Goal: Information Seeking & Learning: Learn about a topic

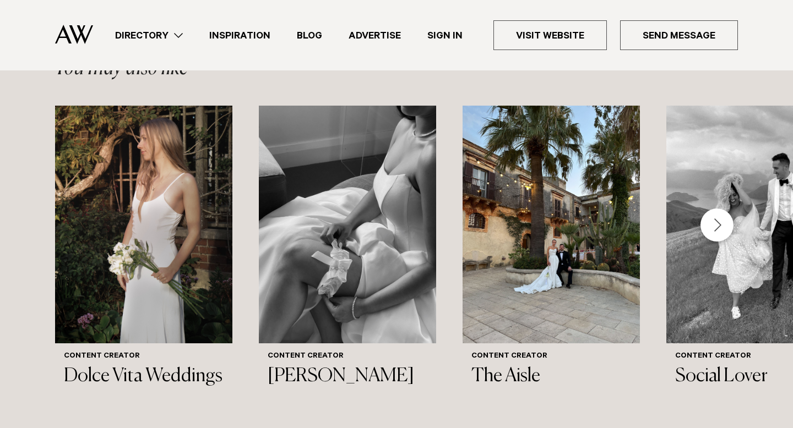
scroll to position [1062, 0]
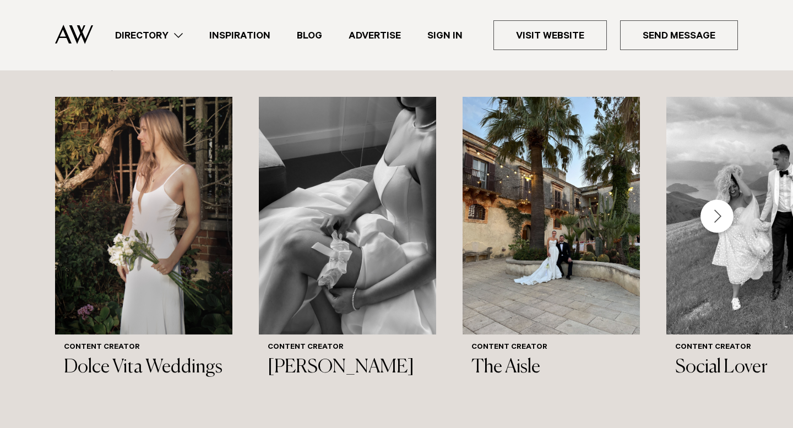
click at [716, 200] on div "Next slide" at bounding box center [716, 216] width 33 height 33
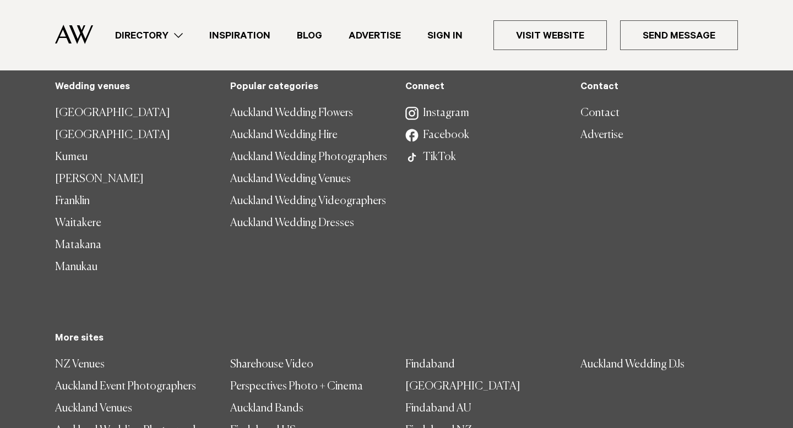
scroll to position [1615, 0]
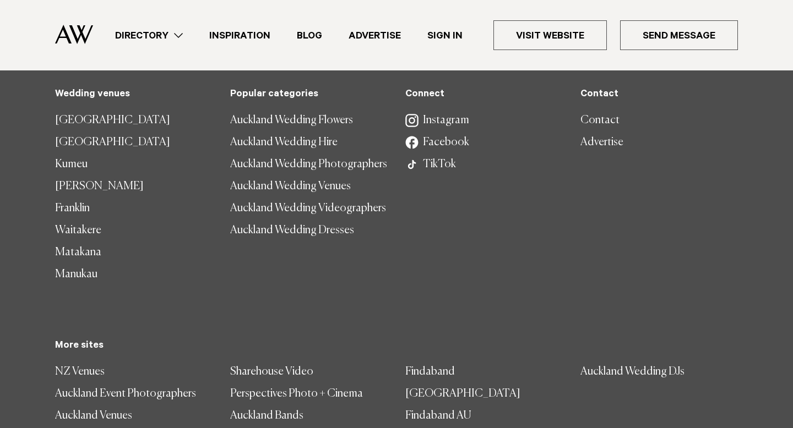
click at [305, 110] on link "Auckland Wedding Flowers" at bounding box center [308, 121] width 157 height 22
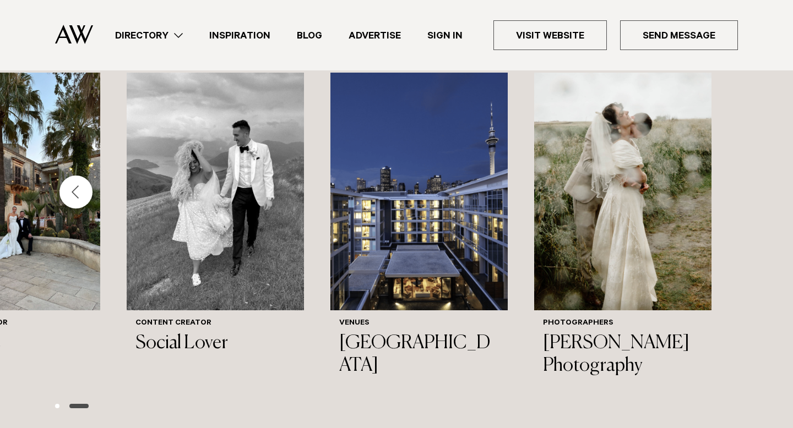
scroll to position [943, 0]
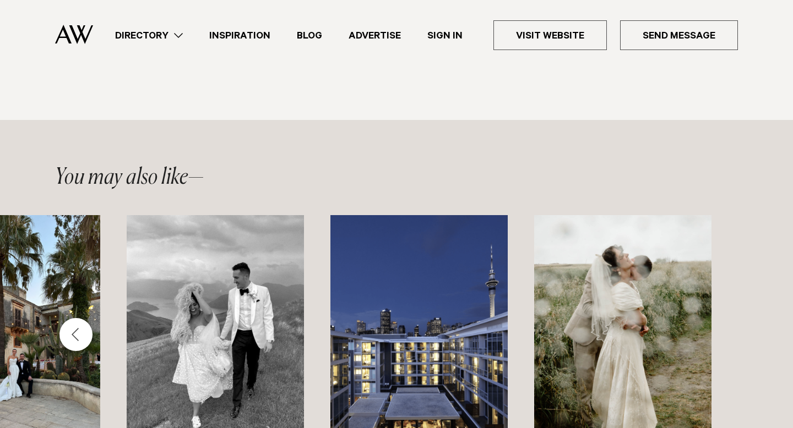
click at [244, 35] on link "Inspiration" at bounding box center [240, 35] width 88 height 15
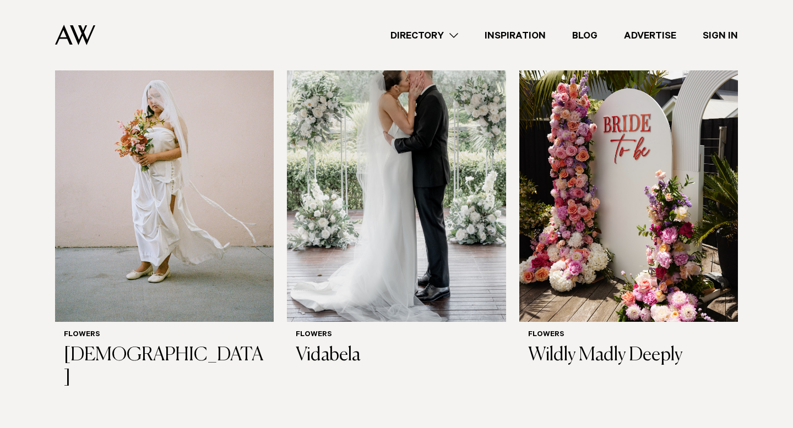
scroll to position [1539, 0]
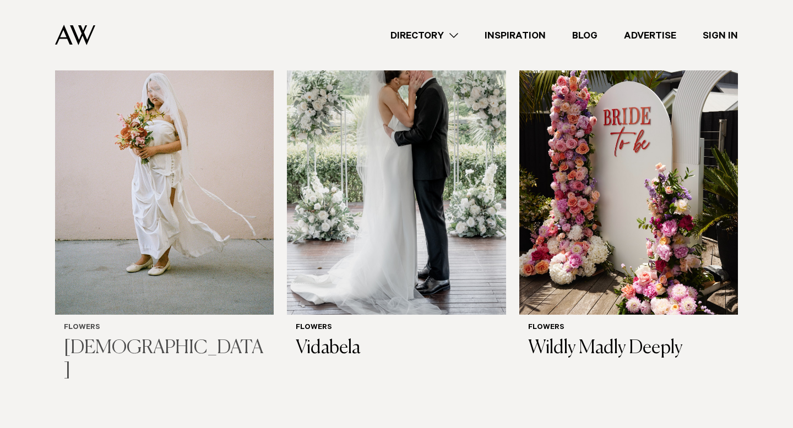
click at [83, 342] on h3 "Isadia" at bounding box center [164, 359] width 201 height 45
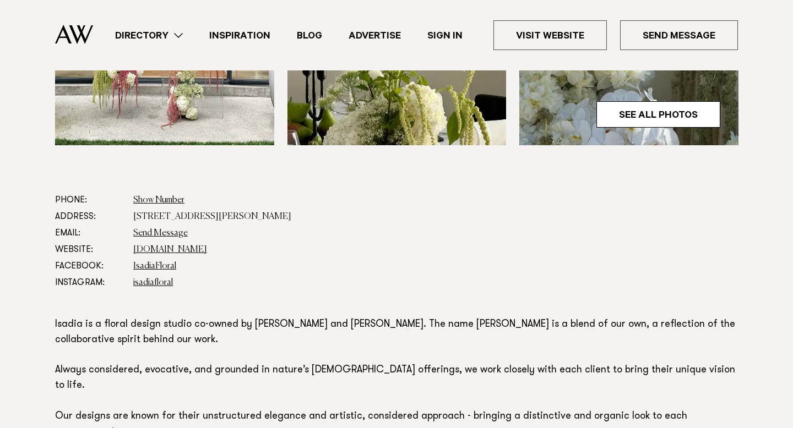
scroll to position [479, 0]
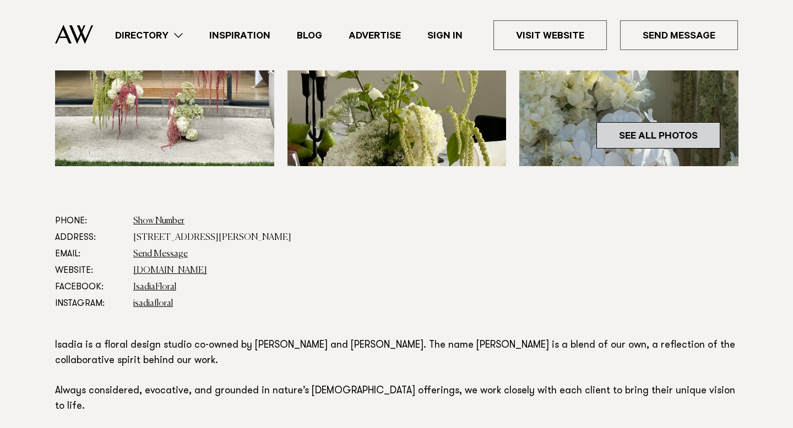
click at [665, 125] on link "See All Photos" at bounding box center [658, 135] width 124 height 26
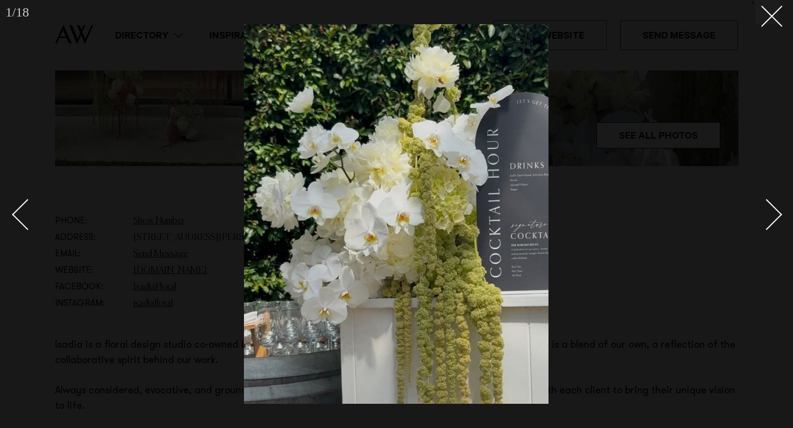
click at [777, 210] on div "Next slide" at bounding box center [766, 214] width 31 height 31
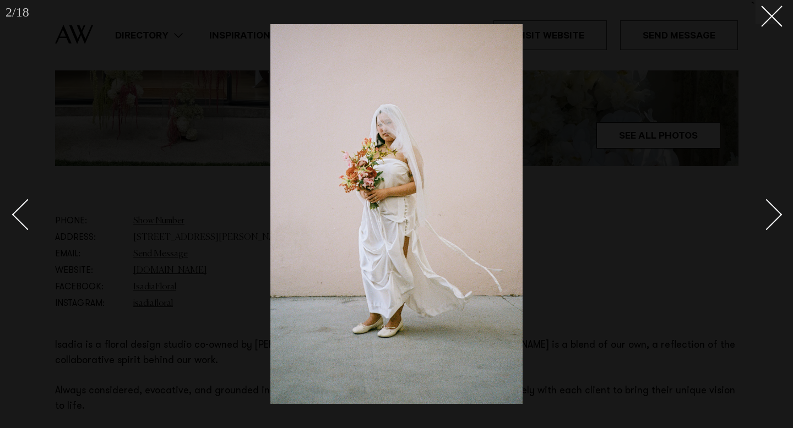
click at [777, 210] on div "Next slide" at bounding box center [766, 214] width 31 height 31
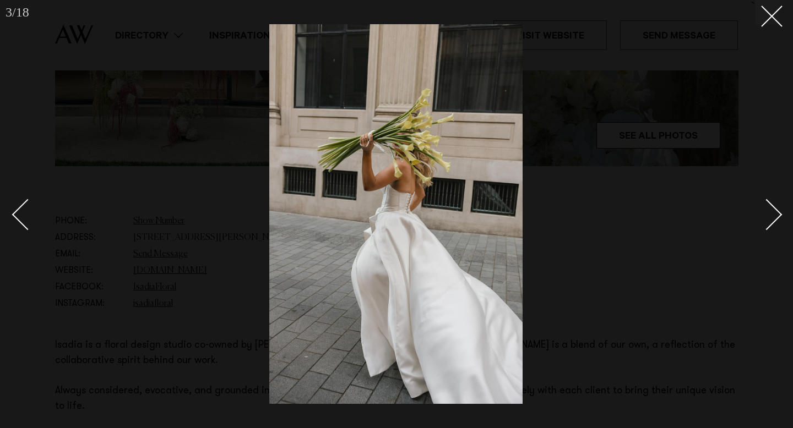
click at [782, 213] on div at bounding box center [396, 214] width 793 height 428
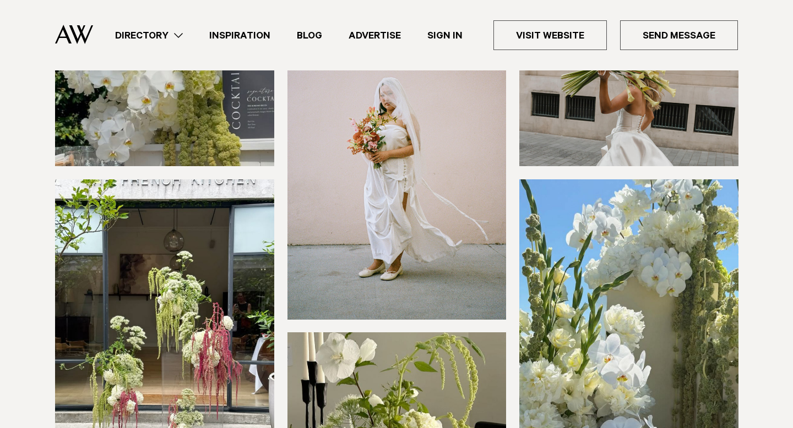
scroll to position [94, 0]
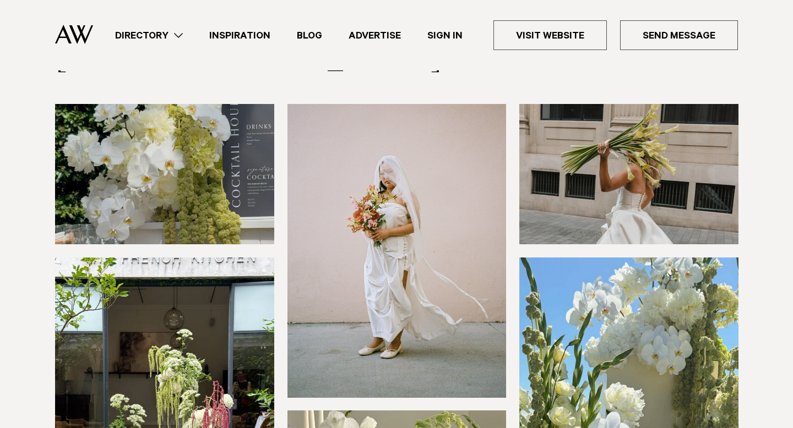
click at [633, 174] on img at bounding box center [628, 174] width 219 height 140
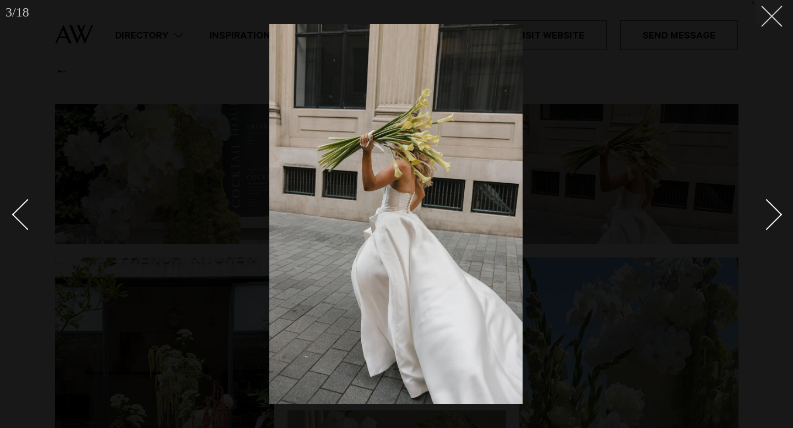
click at [767, 21] on line at bounding box center [771, 16] width 20 height 20
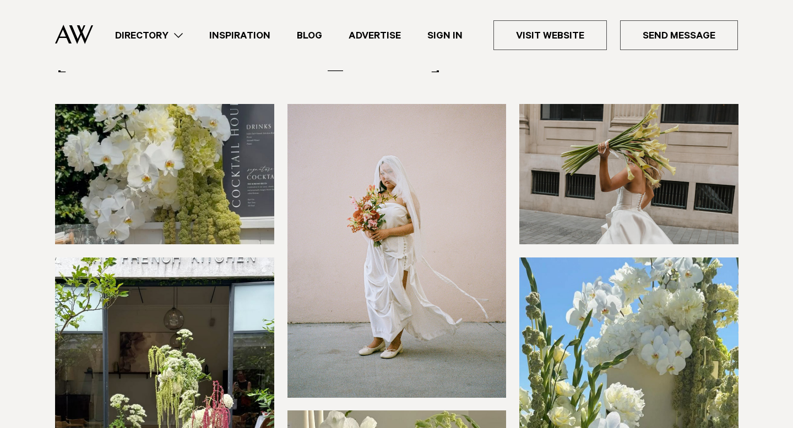
scroll to position [102, 0]
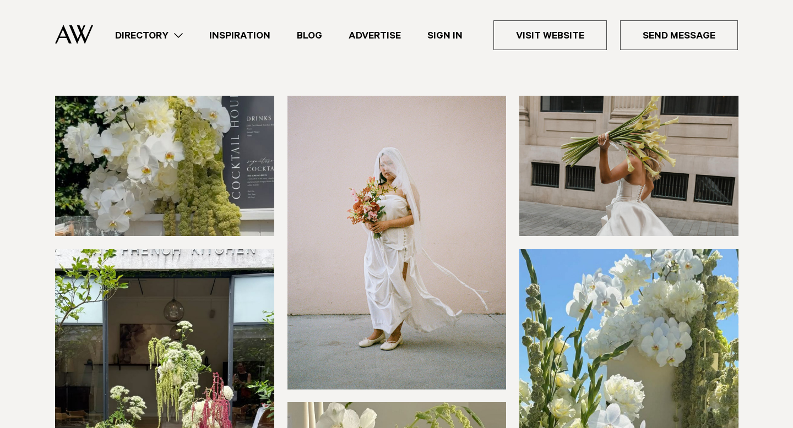
click at [252, 34] on link "Inspiration" at bounding box center [240, 35] width 88 height 15
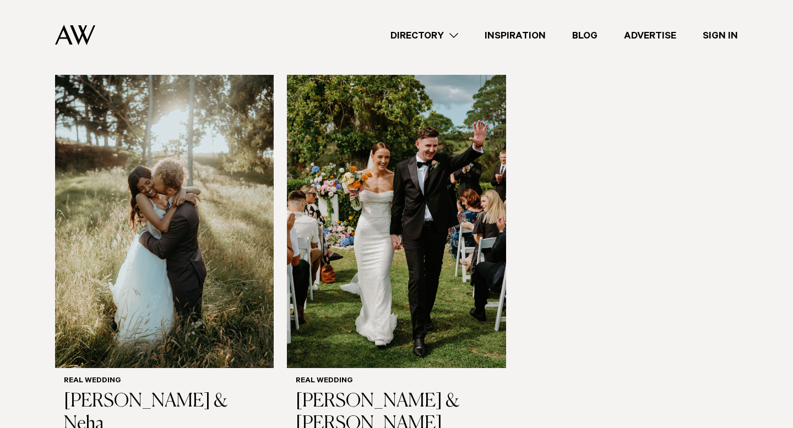
scroll to position [1550, 0]
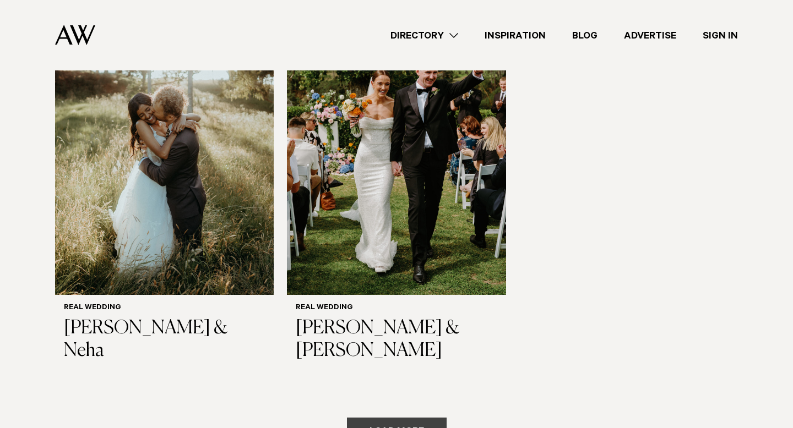
click at [368, 418] on button "Load more" at bounding box center [397, 431] width 100 height 26
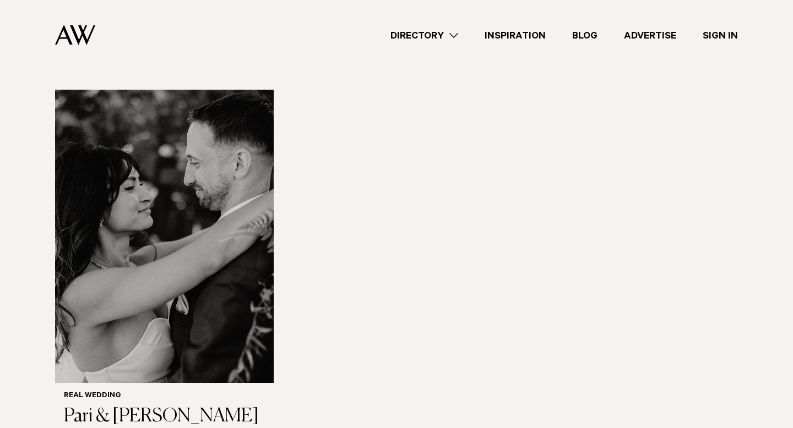
scroll to position [3073, 0]
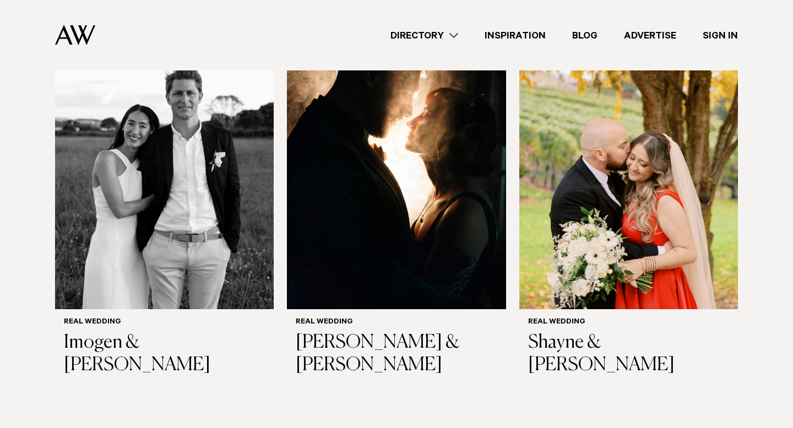
scroll to position [4428, 0]
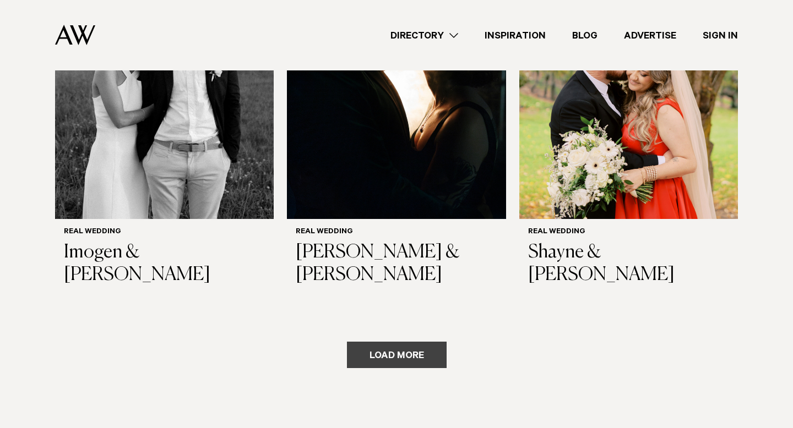
click at [420, 342] on button "Load more" at bounding box center [397, 355] width 100 height 26
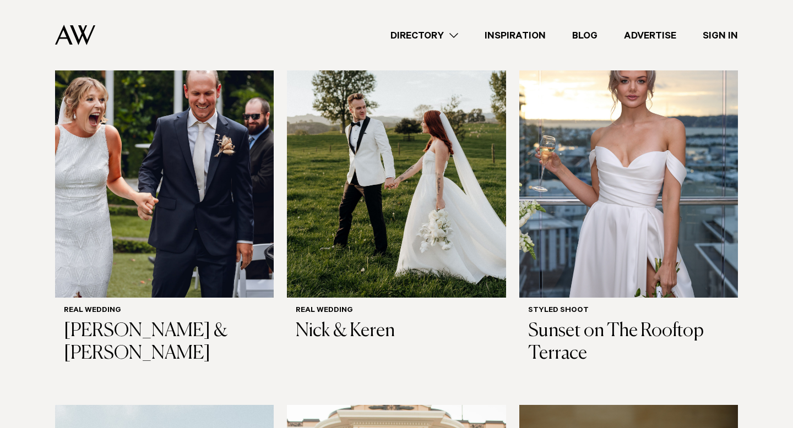
scroll to position [5067, 0]
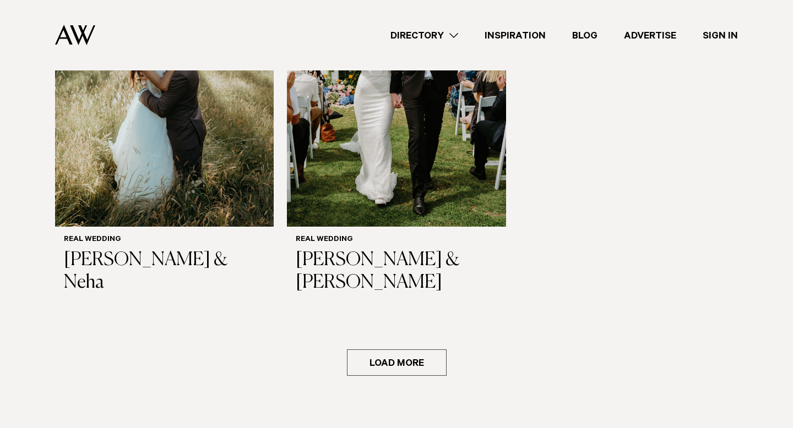
scroll to position [1702, 0]
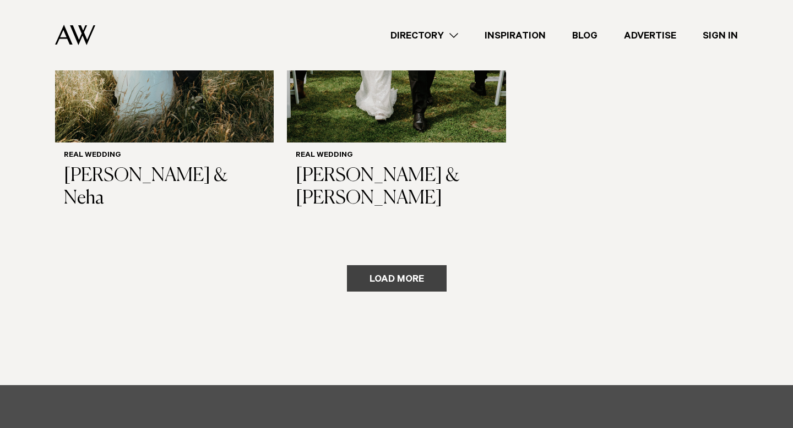
click at [347, 265] on button "Load more" at bounding box center [397, 278] width 100 height 26
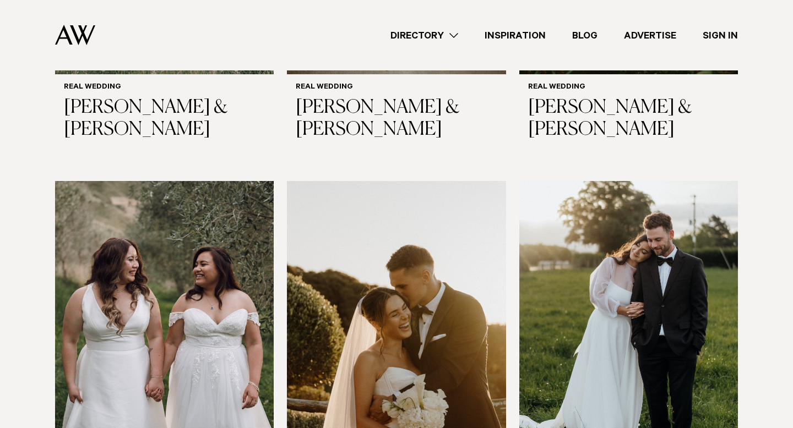
scroll to position [2207, 0]
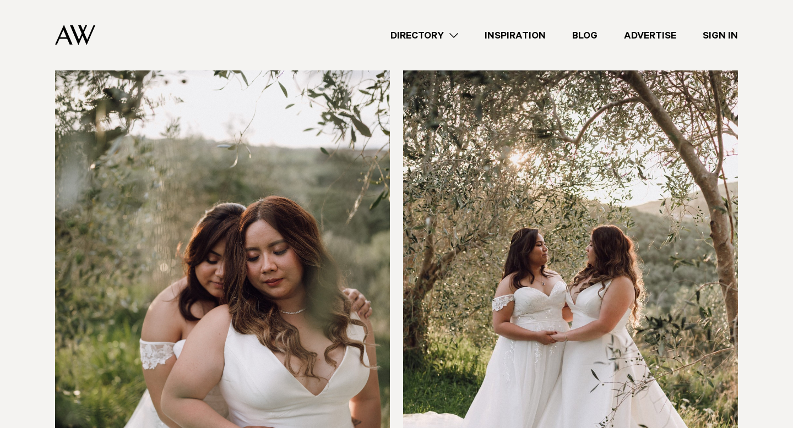
scroll to position [6448, 0]
click at [259, 155] on img at bounding box center [222, 318] width 335 height 502
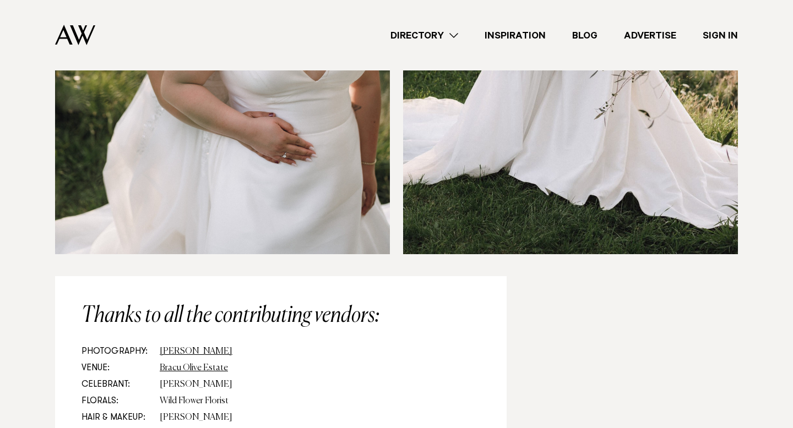
scroll to position [6873, 0]
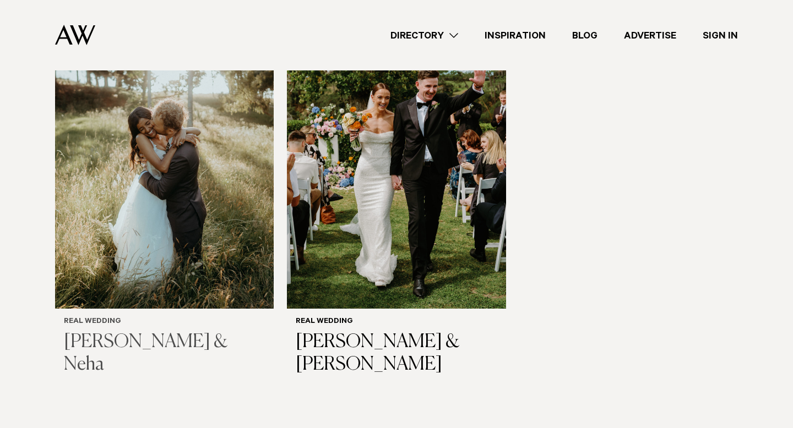
scroll to position [1556, 0]
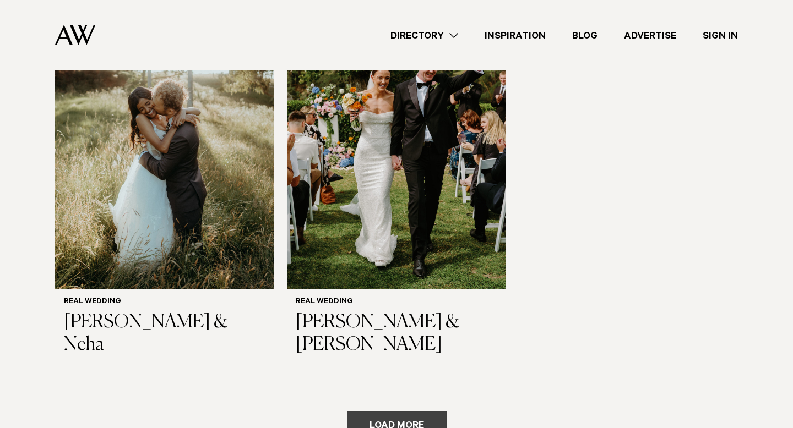
click at [374, 412] on button "Load more" at bounding box center [397, 425] width 100 height 26
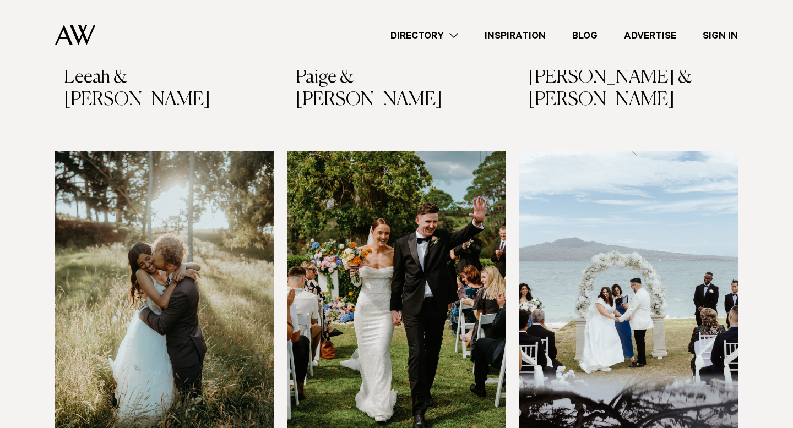
scroll to position [1415, 0]
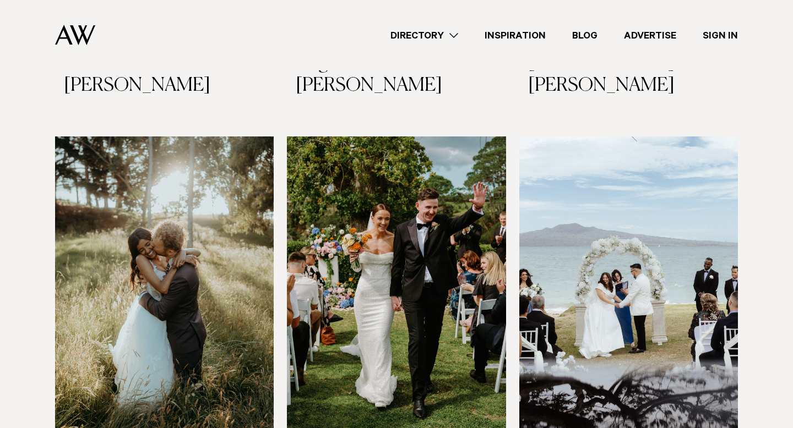
click at [111, 337] on img at bounding box center [164, 282] width 218 height 293
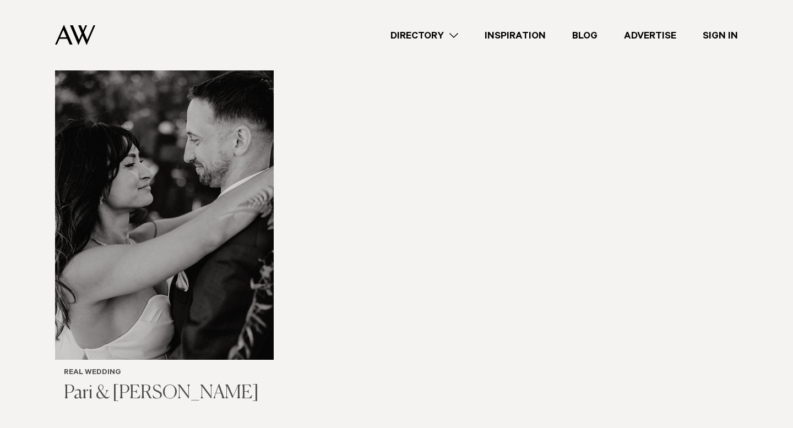
scroll to position [3154, 0]
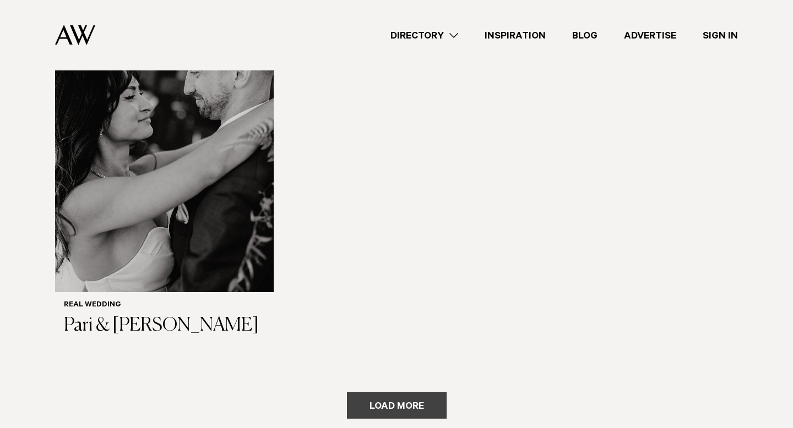
click at [399, 392] on button "Load more" at bounding box center [397, 405] width 100 height 26
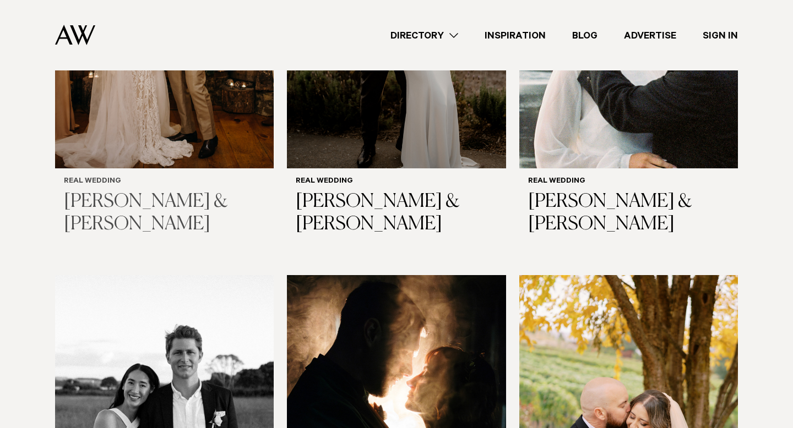
scroll to position [4076, 0]
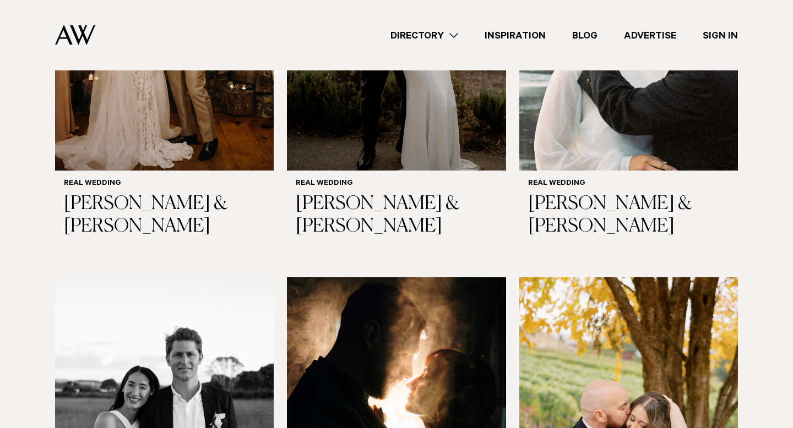
click at [128, 304] on img at bounding box center [164, 423] width 218 height 293
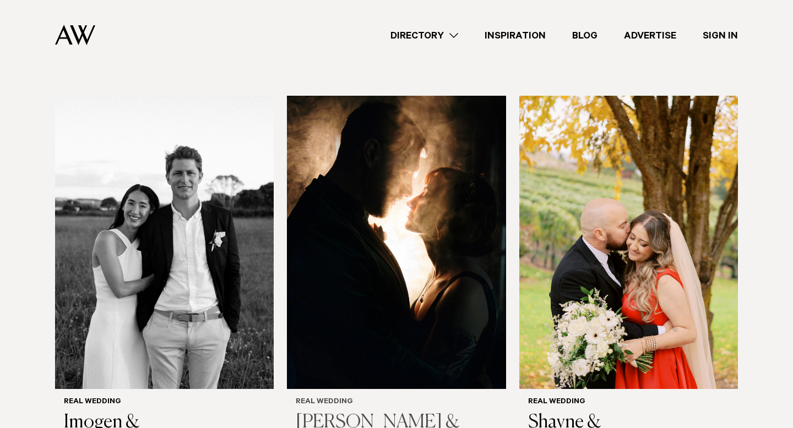
scroll to position [4329, 0]
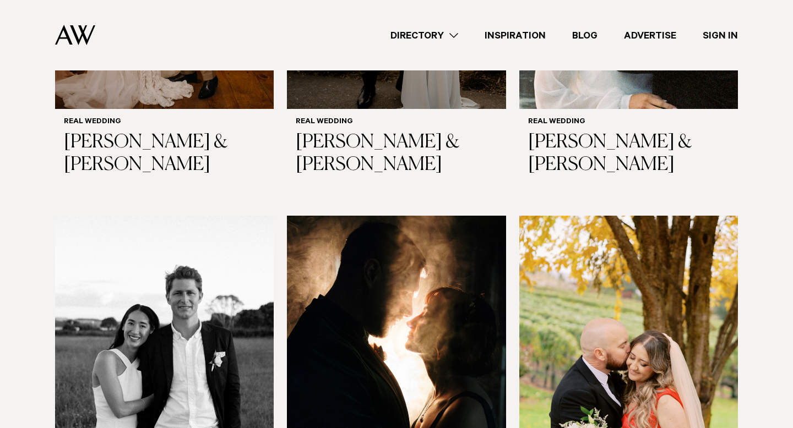
scroll to position [4134, 0]
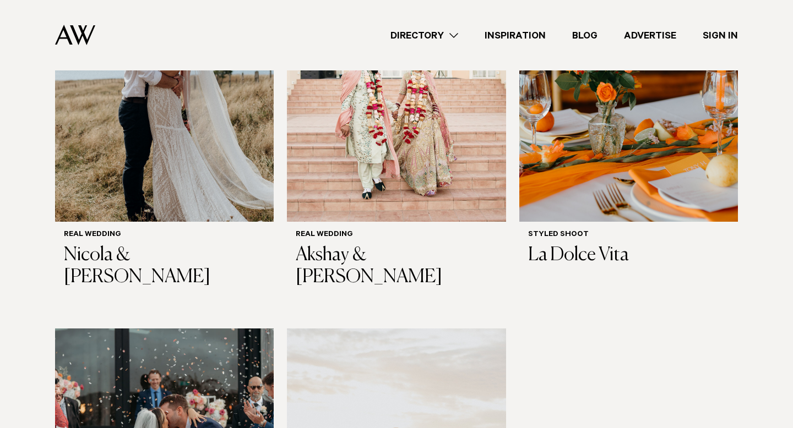
scroll to position [5625, 0]
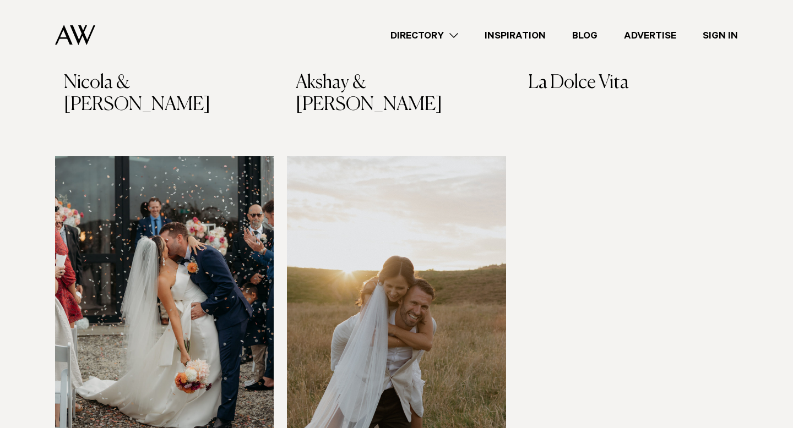
scroll to position [5896, 0]
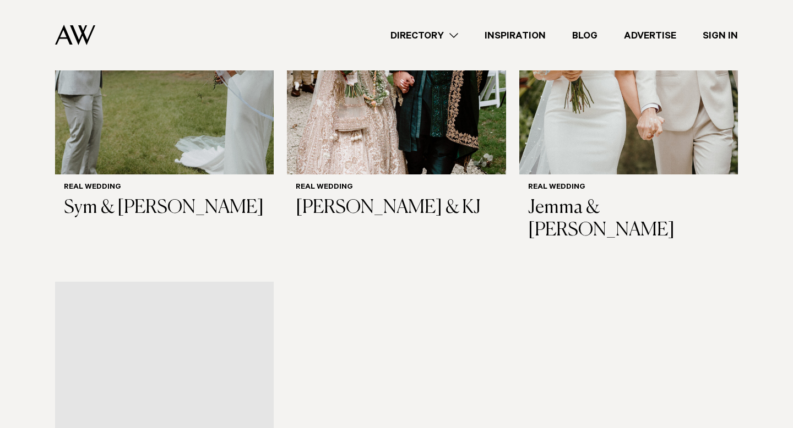
scroll to position [7392, 0]
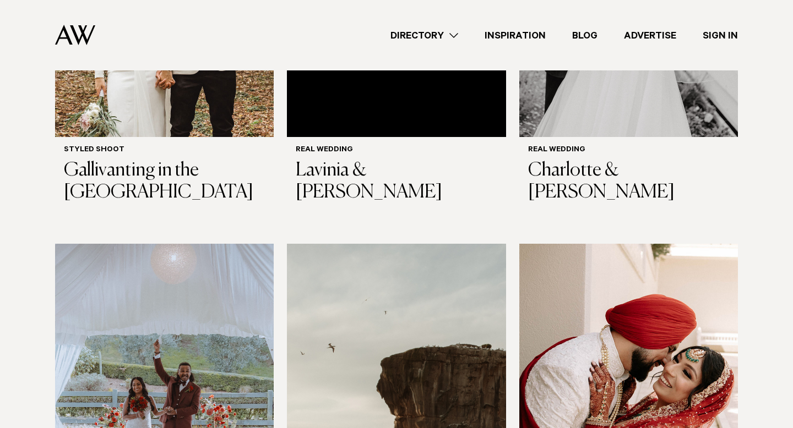
scroll to position [8527, 0]
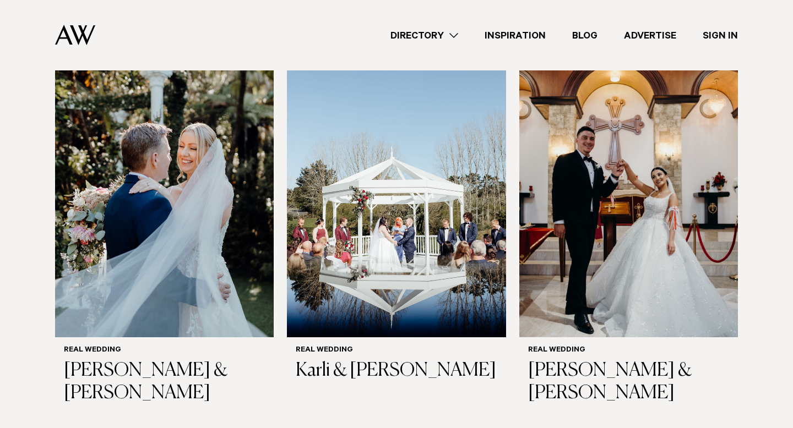
scroll to position [9945, 0]
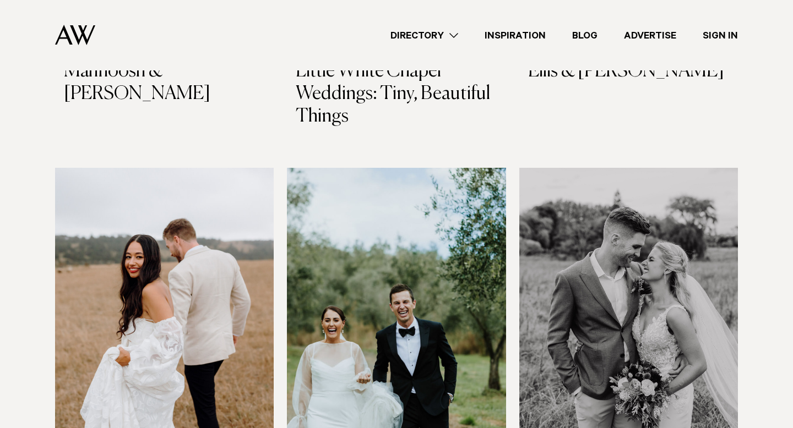
scroll to position [11516, 0]
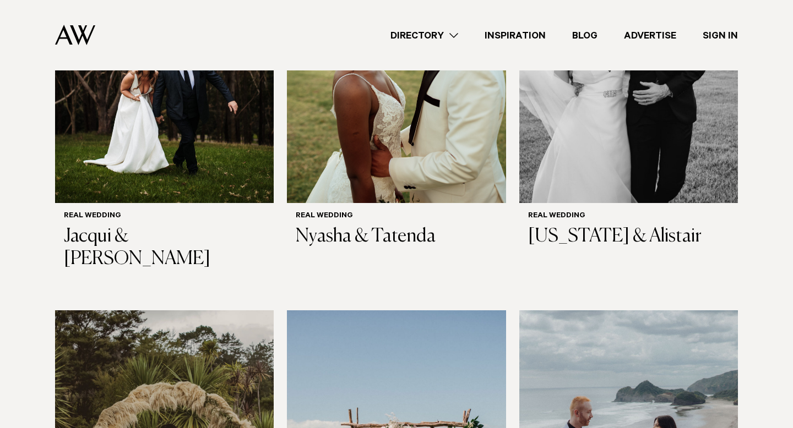
scroll to position [12103, 0]
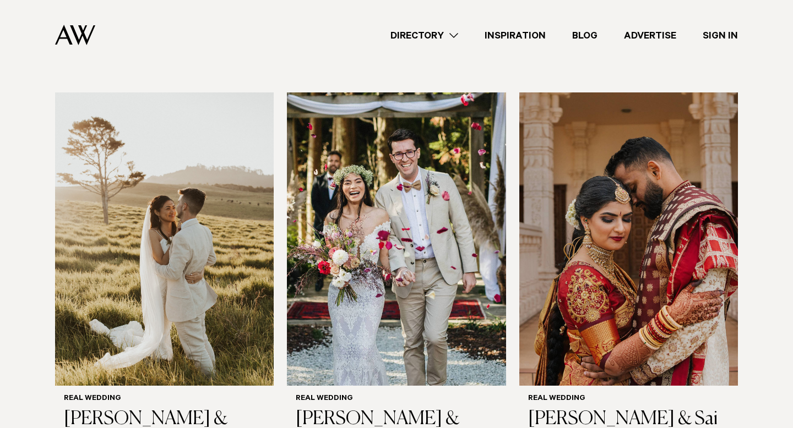
scroll to position [12712, 0]
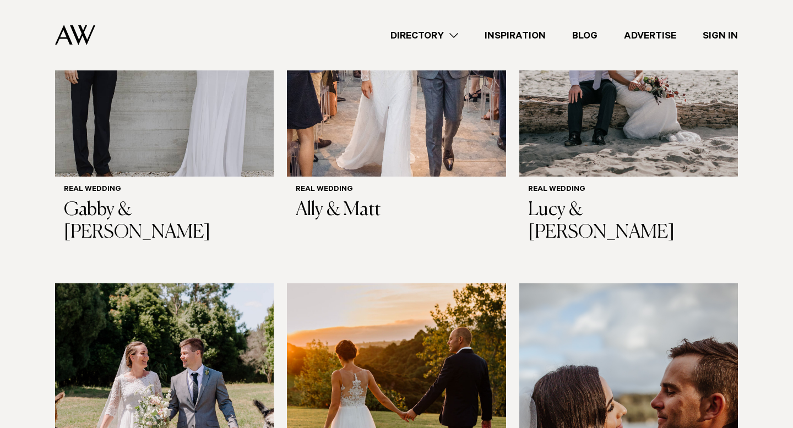
scroll to position [14181, 0]
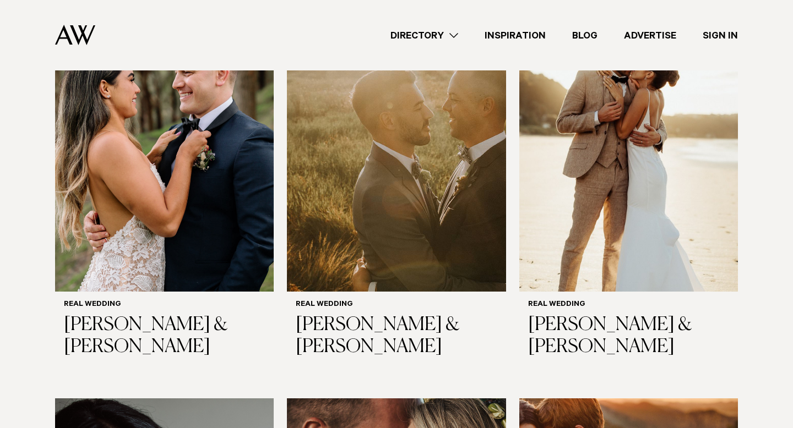
scroll to position [14852, 0]
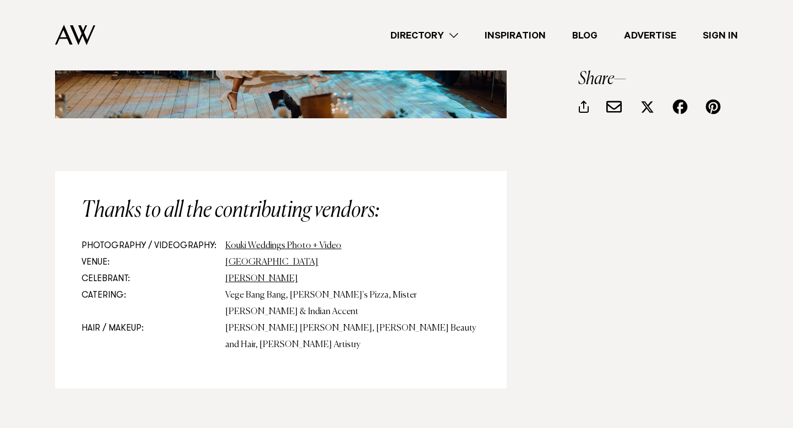
scroll to position [10640, 0]
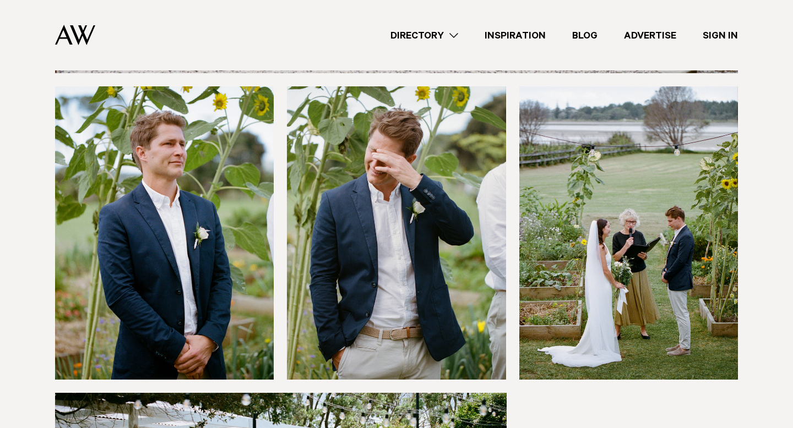
scroll to position [3865, 0]
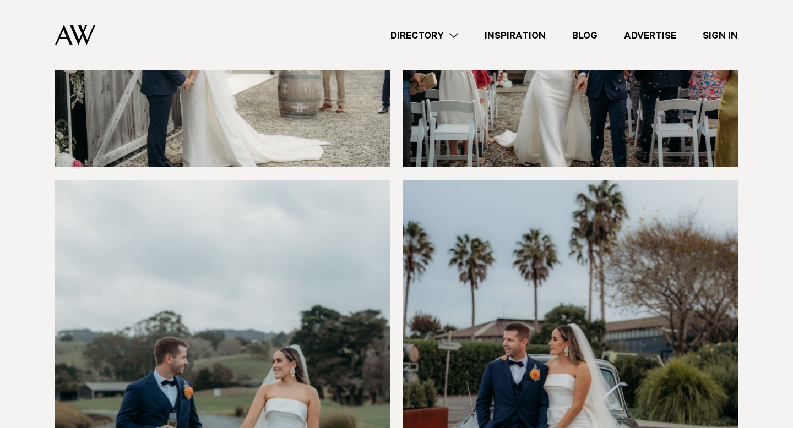
scroll to position [2804, 0]
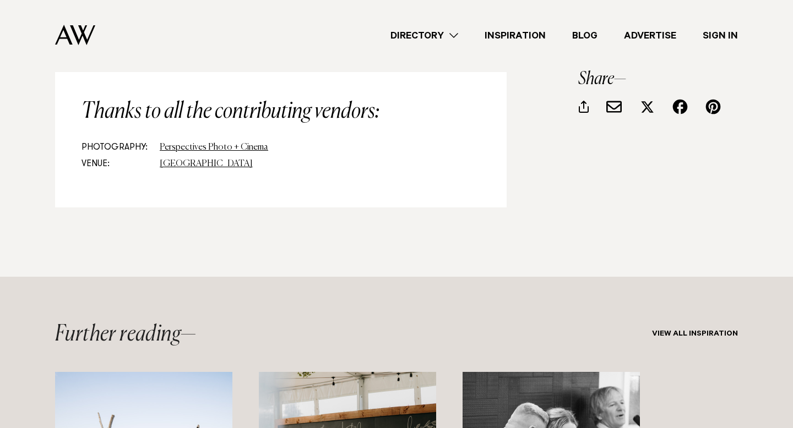
scroll to position [4239, 0]
